Goal: Information Seeking & Learning: Find specific fact

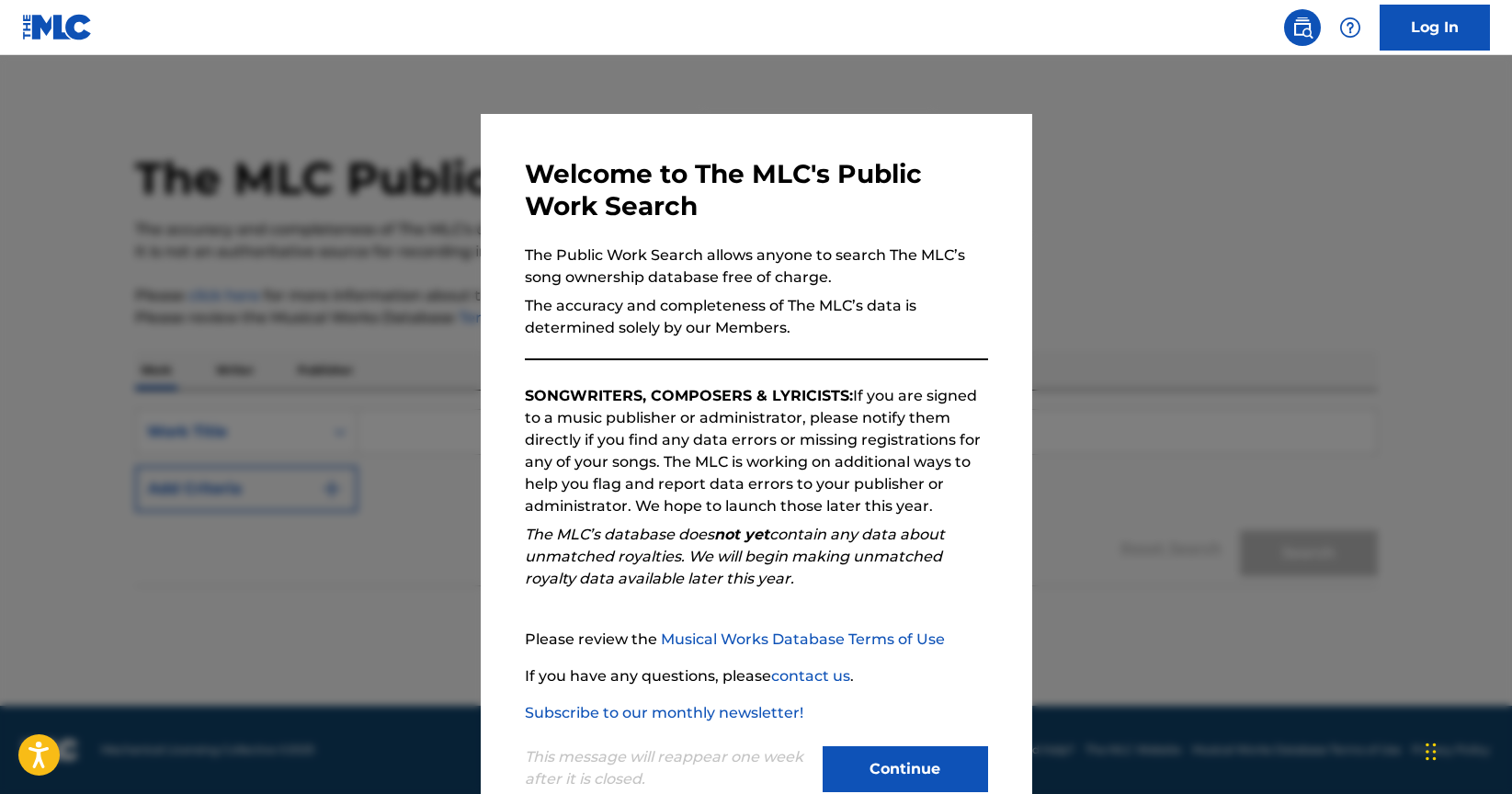
click at [922, 752] on button "Continue" at bounding box center [905, 769] width 166 height 46
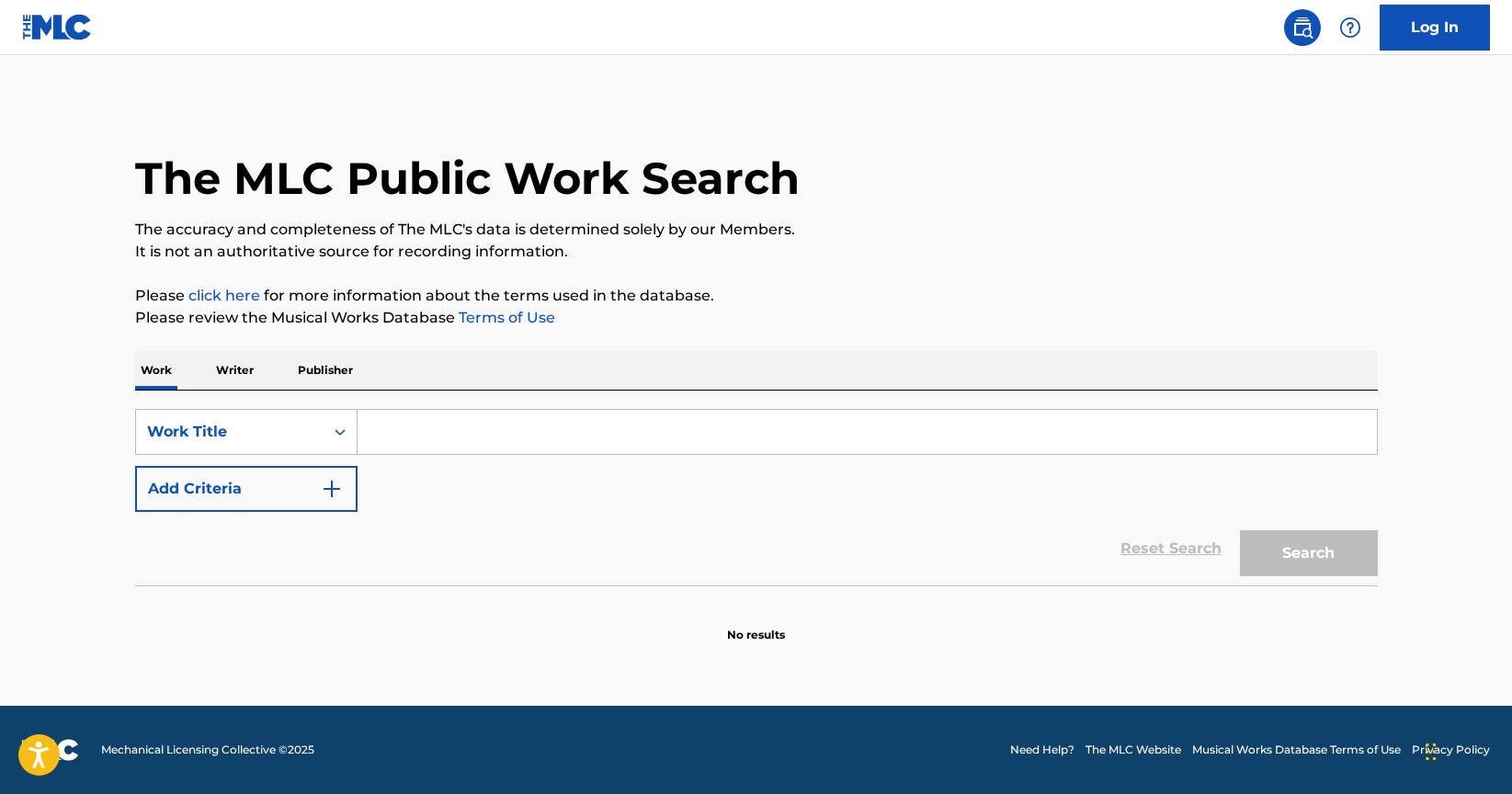
click at [684, 425] on input "Search Form" at bounding box center [867, 431] width 1019 height 44
paste input "[PERSON_NAME]"
type input "[PERSON_NAME]"
click at [1305, 549] on button "Search" at bounding box center [1309, 553] width 138 height 46
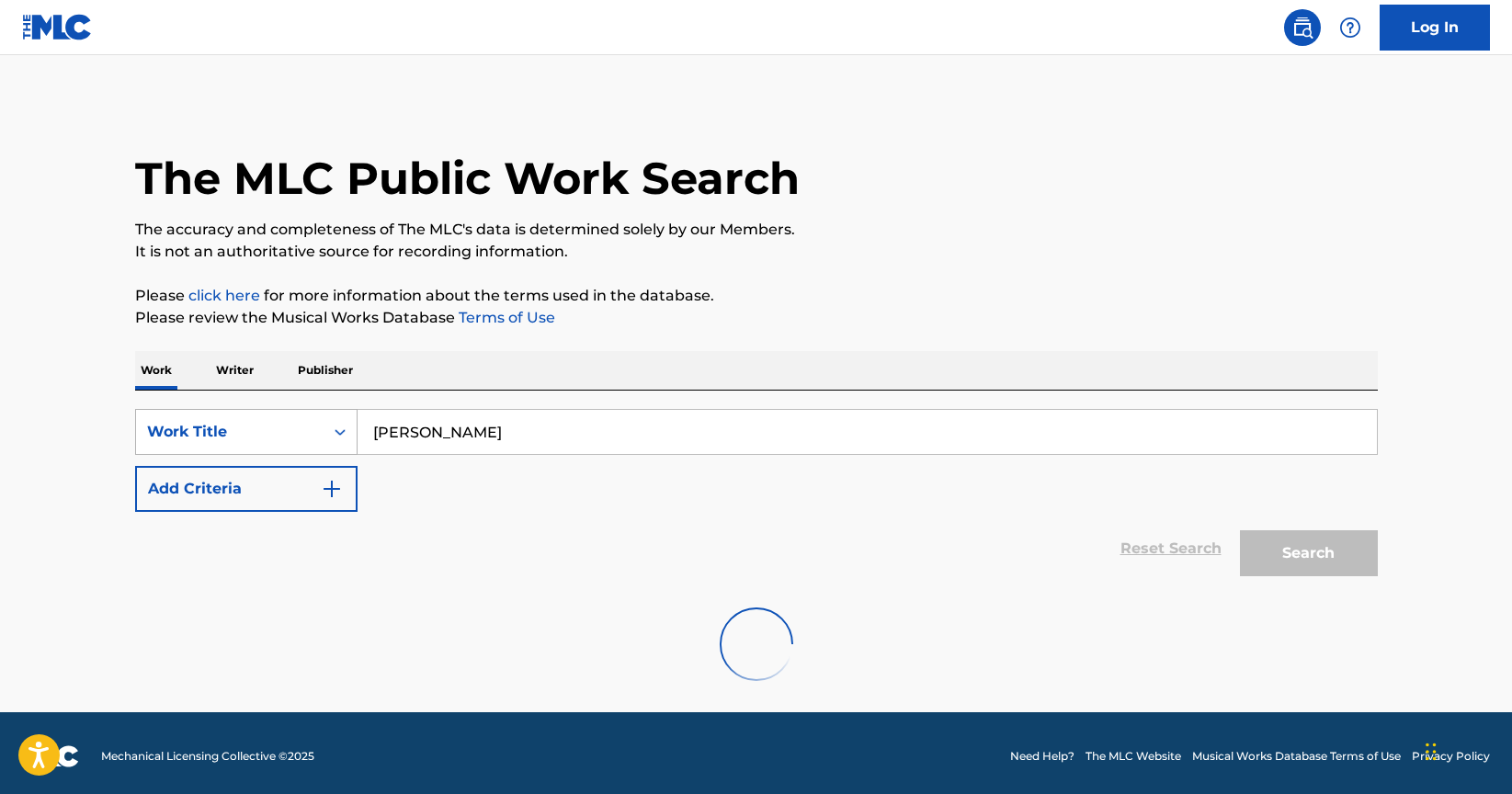
click at [238, 431] on div "Work Title" at bounding box center [230, 431] width 166 height 22
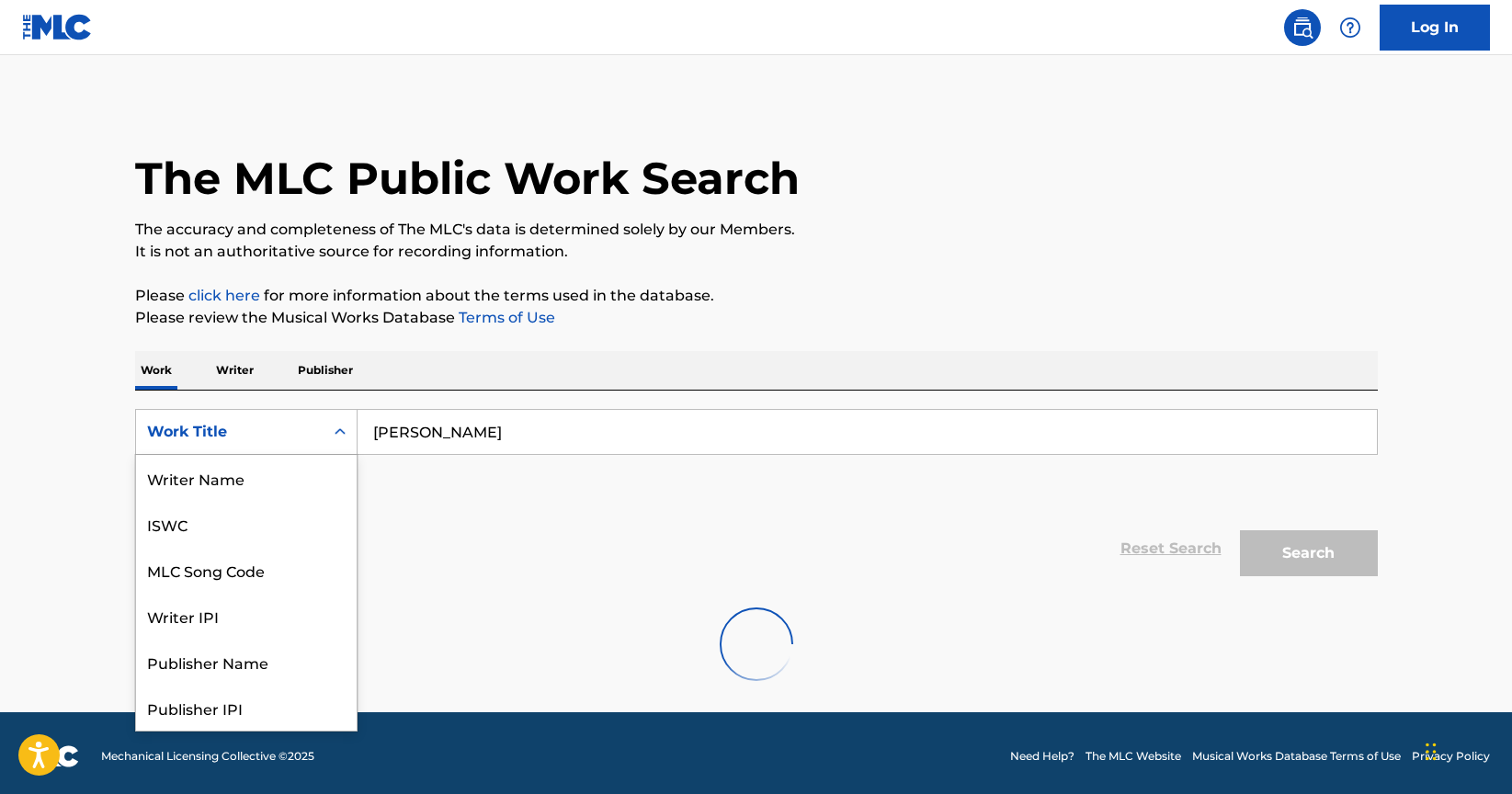
scroll to position [92, 0]
click at [233, 374] on p "Writer" at bounding box center [234, 370] width 49 height 38
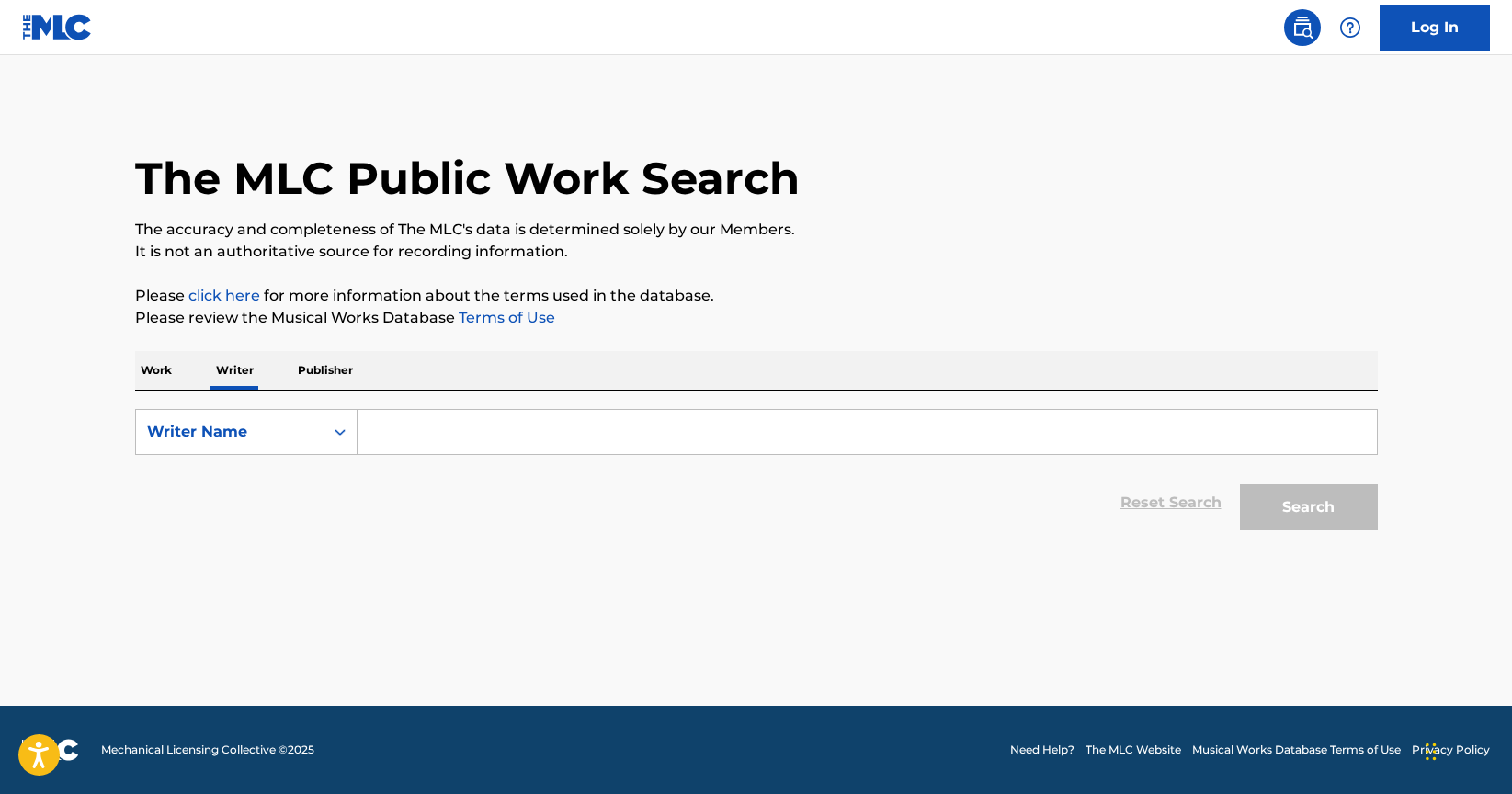
click at [455, 439] on input "Search Form" at bounding box center [867, 431] width 1019 height 44
click at [446, 426] on input "Search Form" at bounding box center [867, 431] width 1019 height 44
paste input "[PERSON_NAME]"
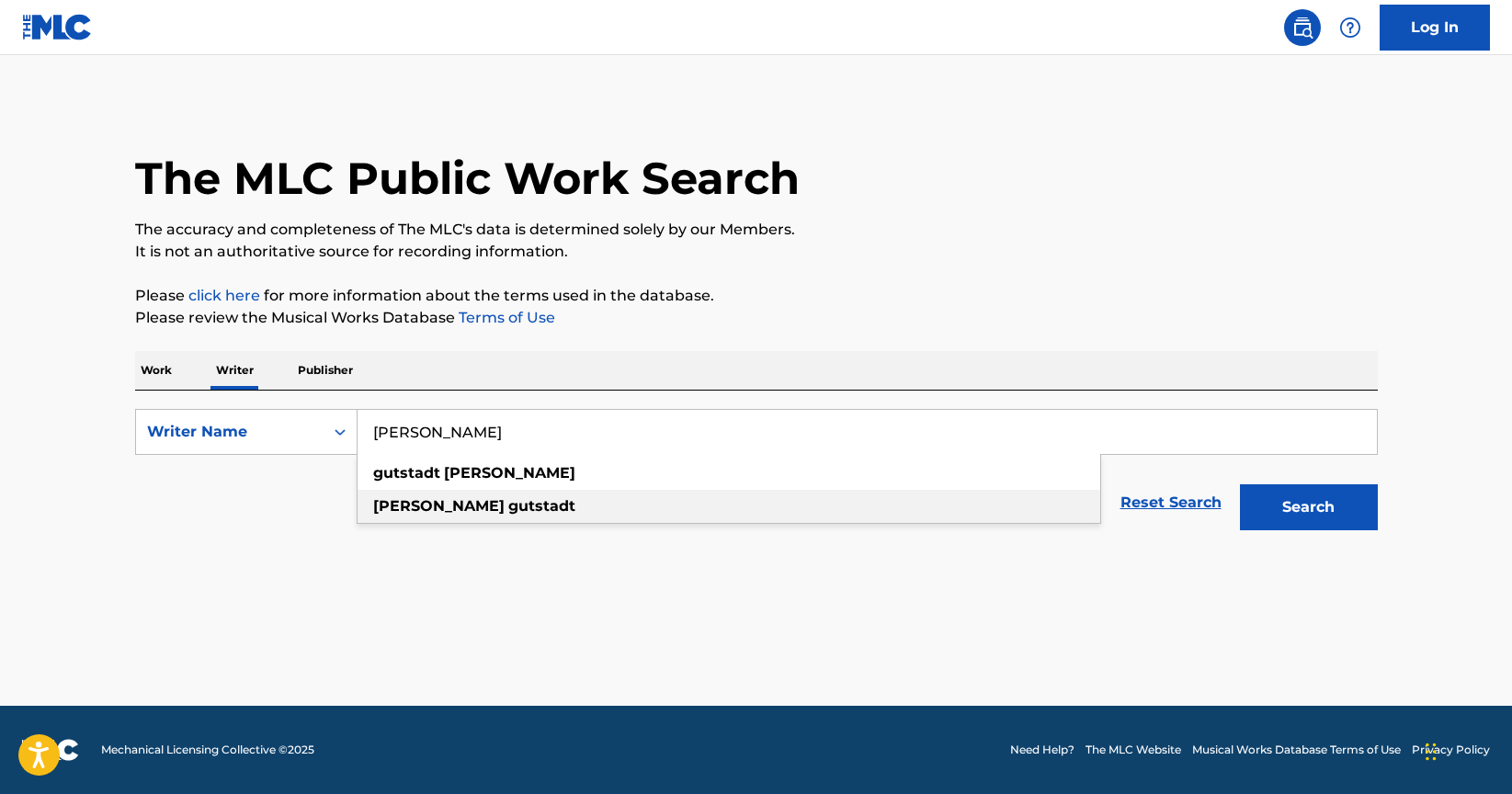
click at [508, 500] on strong "gutstadt" at bounding box center [542, 506] width 67 height 17
type input "[PERSON_NAME]"
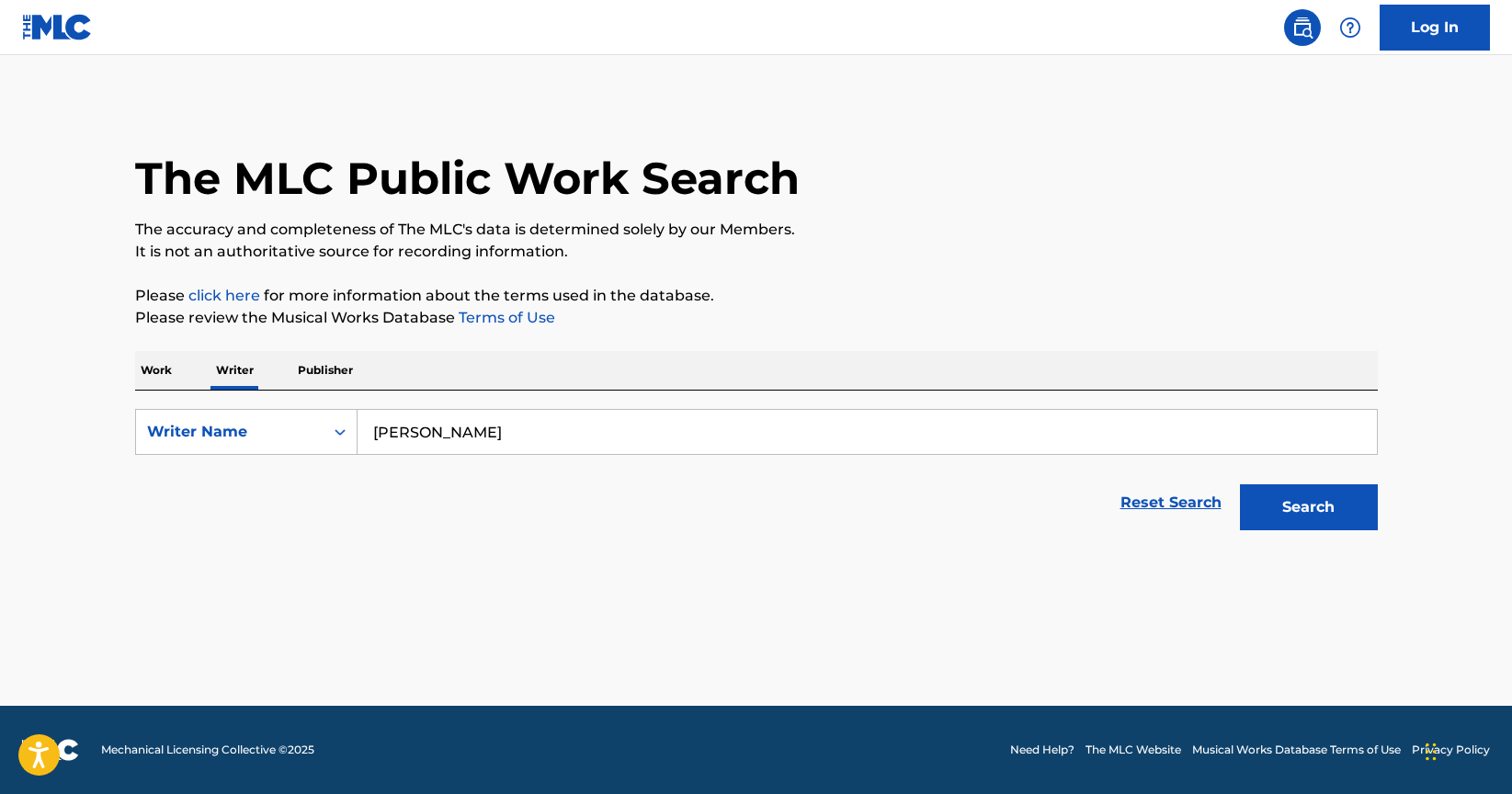
click at [1294, 527] on button "Search" at bounding box center [1309, 507] width 138 height 46
